Goal: Information Seeking & Learning: Learn about a topic

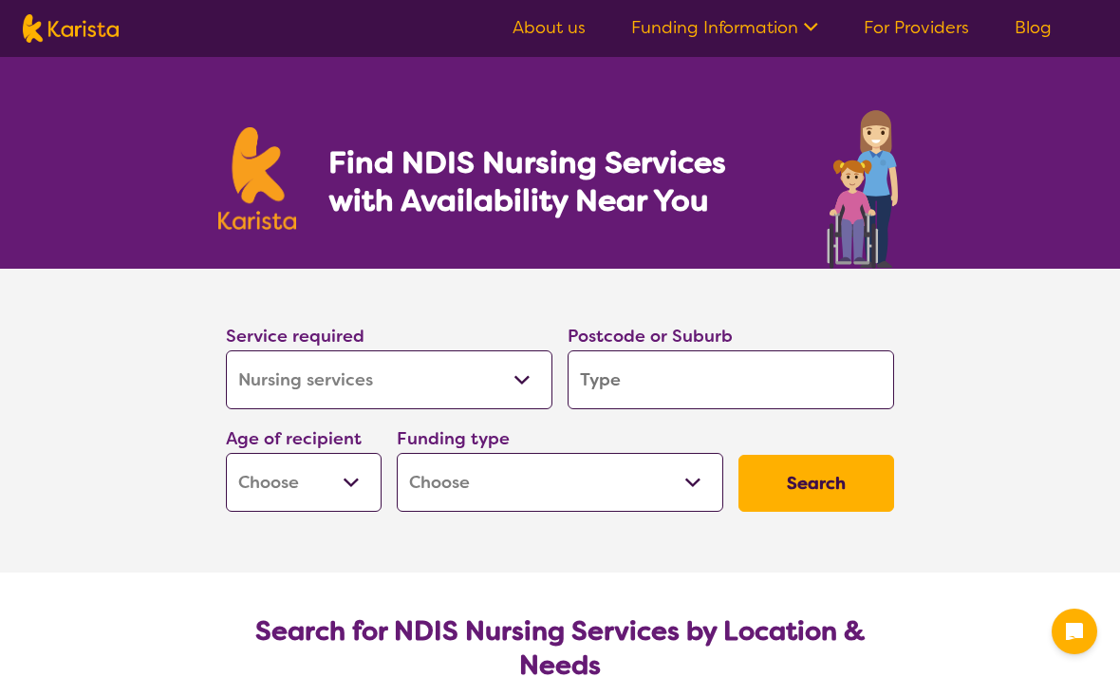
select select "Nursing services"
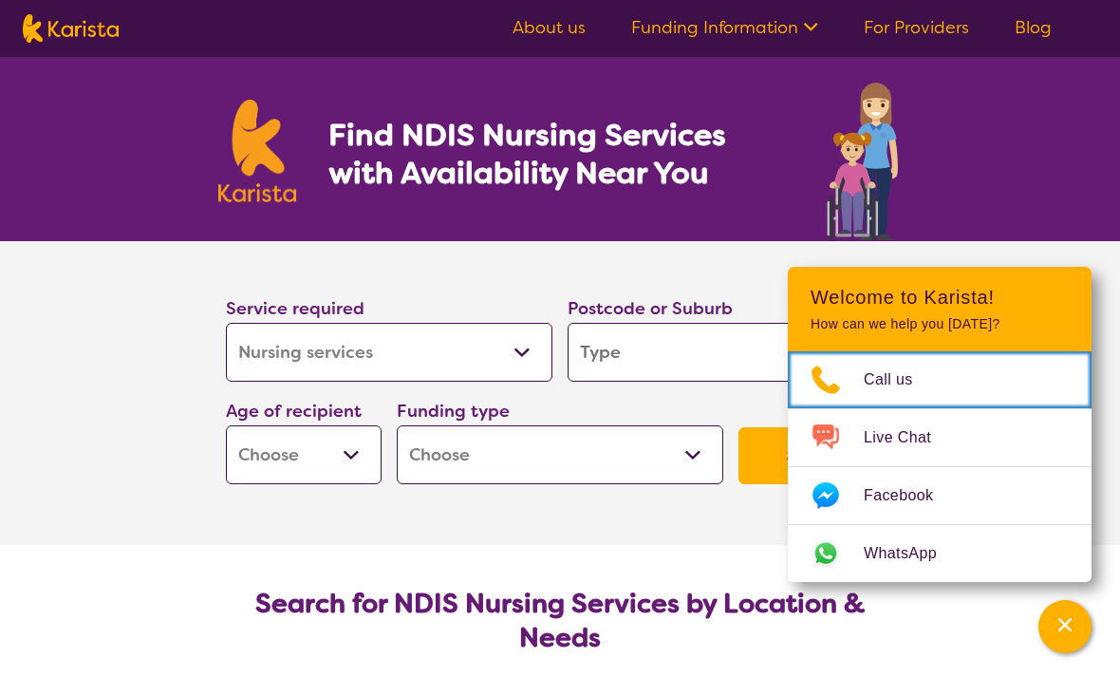
scroll to position [26, 0]
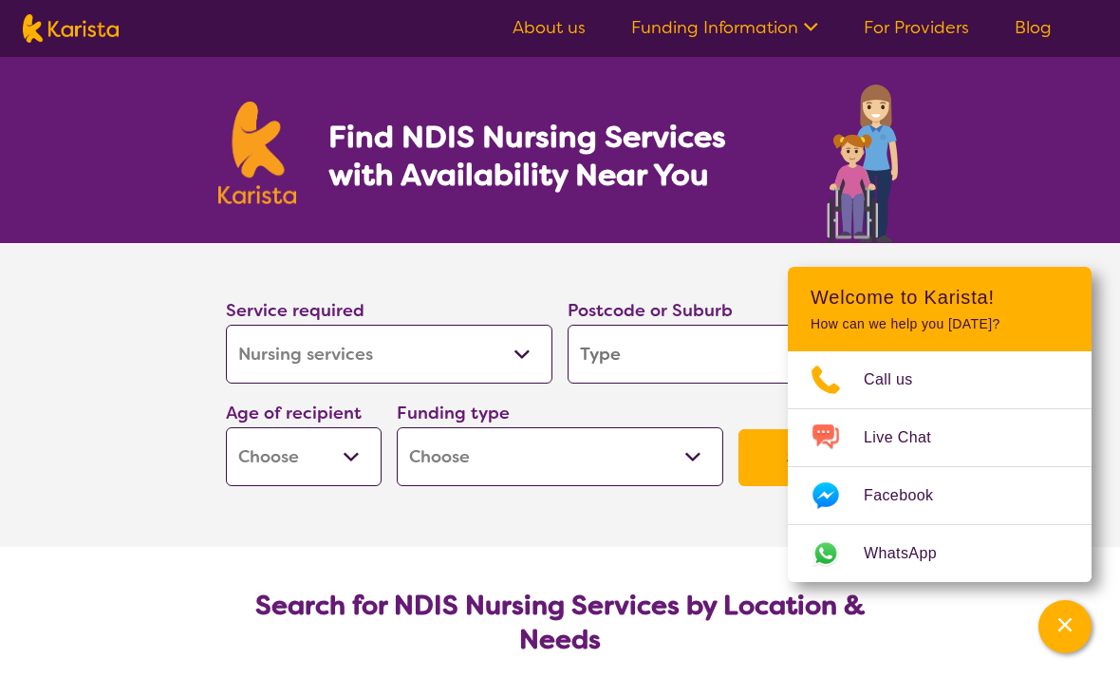
click at [1065, 634] on icon "Channel Menu" at bounding box center [1064, 624] width 19 height 19
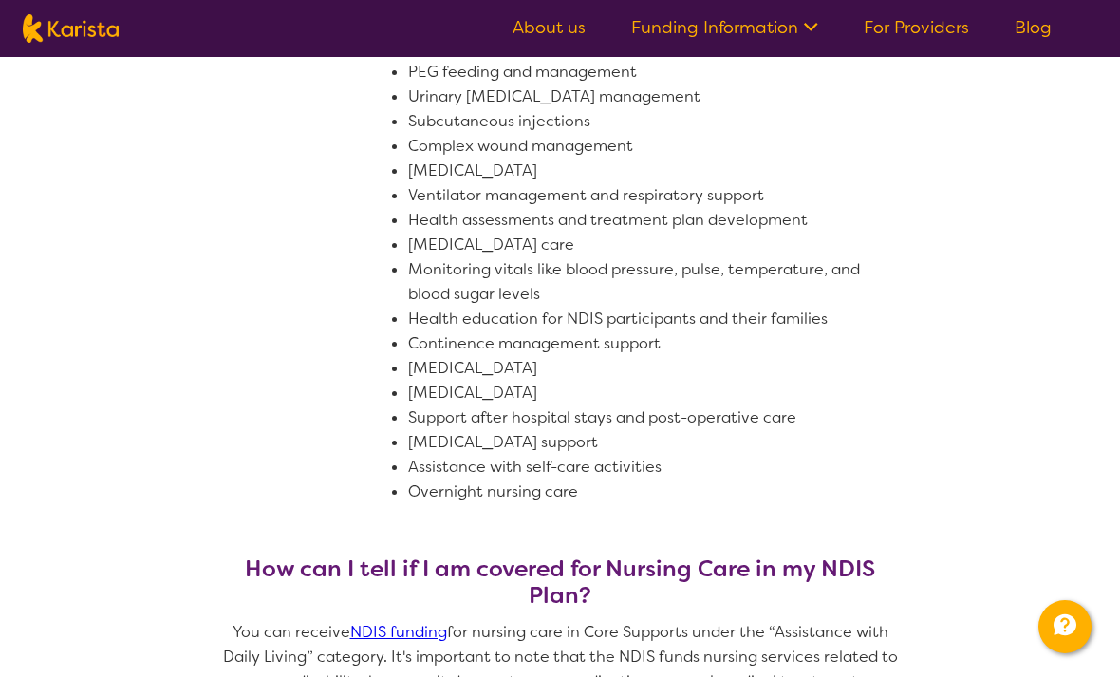
scroll to position [1145, 0]
click at [559, 35] on link "About us" at bounding box center [548, 27] width 73 height 23
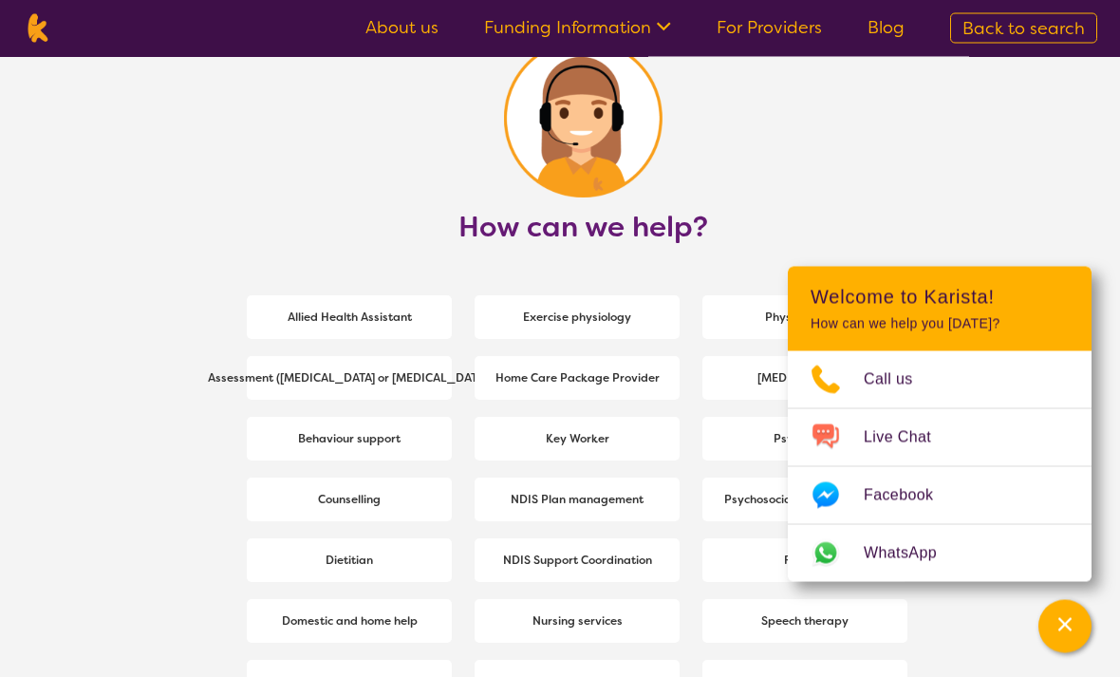
scroll to position [2403, 0]
click at [609, 384] on b "Home Care Package Provider" at bounding box center [577, 377] width 164 height 15
